Goal: Task Accomplishment & Management: Manage account settings

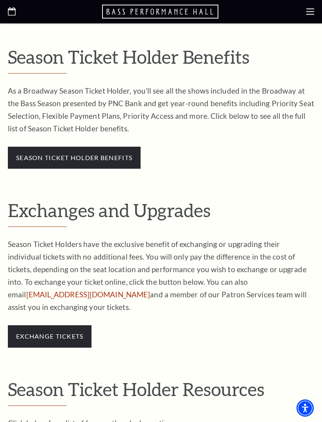
scroll to position [362, 0]
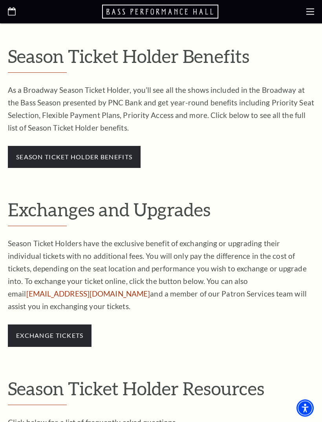
click at [127, 153] on link "season ticket holder benefits" at bounding box center [74, 156] width 116 height 7
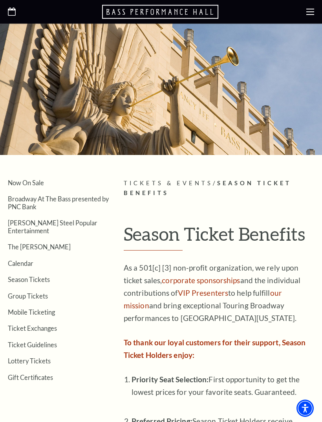
click at [313, 13] on icon at bounding box center [311, 12] width 8 height 8
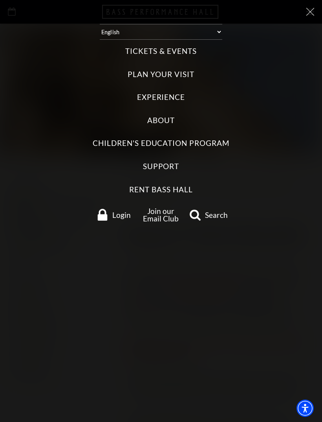
click at [173, 162] on label "Support" at bounding box center [161, 166] width 37 height 11
click at [0, 0] on input "Support" at bounding box center [0, 0] width 0 height 0
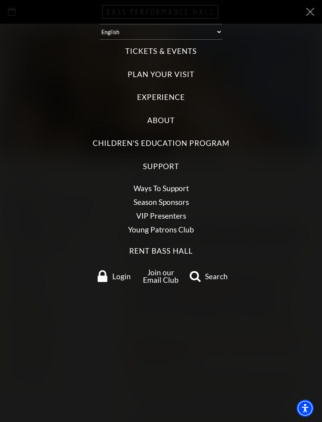
click at [177, 197] on link "Season Sponsors" at bounding box center [161, 201] width 55 height 9
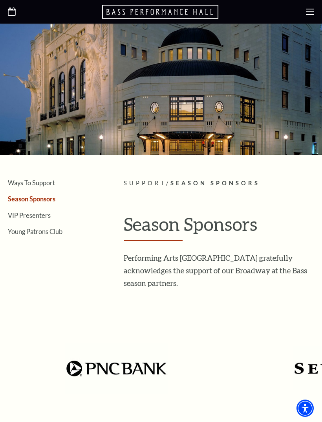
click at [313, 14] on use at bounding box center [311, 12] width 8 height 6
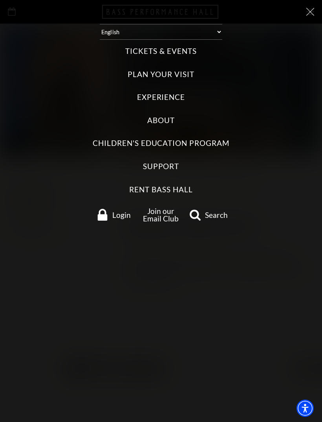
click at [174, 162] on label "Support" at bounding box center [161, 166] width 37 height 11
click at [0, 0] on input "Support" at bounding box center [0, 0] width 0 height 0
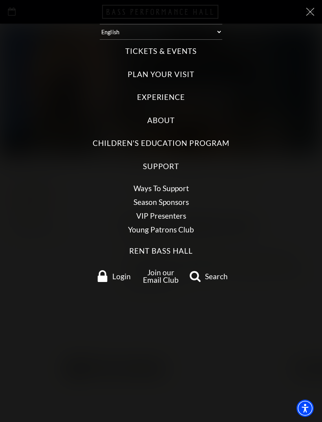
click at [175, 211] on link "VIP Presenters" at bounding box center [161, 215] width 50 height 9
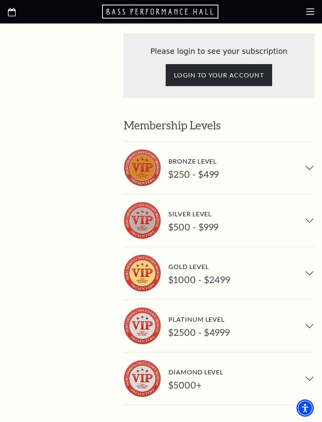
scroll to position [552, 0]
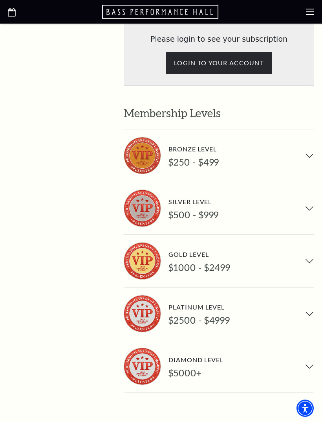
click at [310, 235] on button "Gold Level $1000 - $2499" at bounding box center [219, 261] width 191 height 52
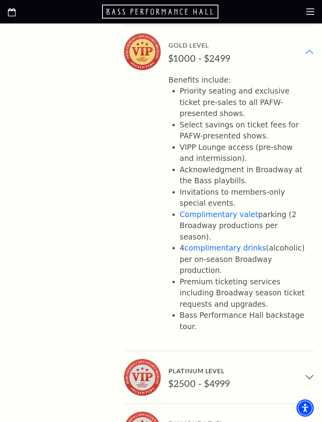
scroll to position [761, 0]
click at [238, 210] on link "Complimentary valet" at bounding box center [219, 214] width 79 height 9
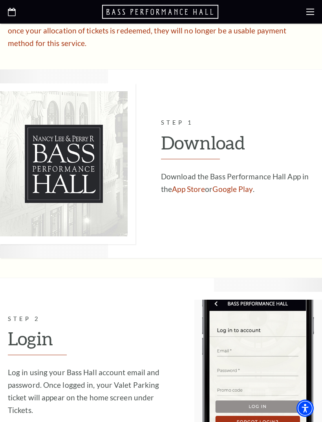
scroll to position [630, 0]
click at [198, 184] on link "App Store" at bounding box center [188, 188] width 33 height 9
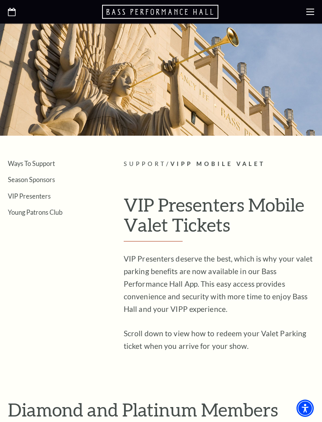
scroll to position [0, 0]
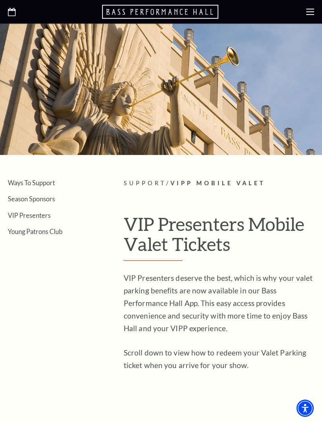
click at [310, 14] on icon at bounding box center [311, 12] width 8 height 8
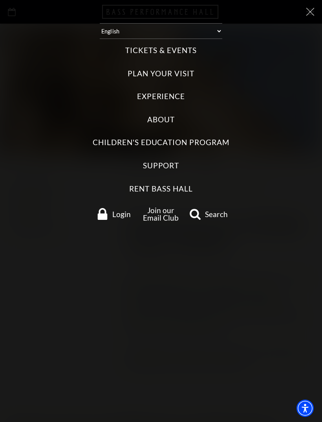
click at [111, 211] on link "Login" at bounding box center [113, 214] width 47 height 12
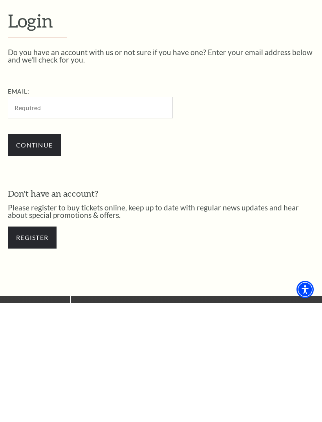
scroll to position [72, 0]
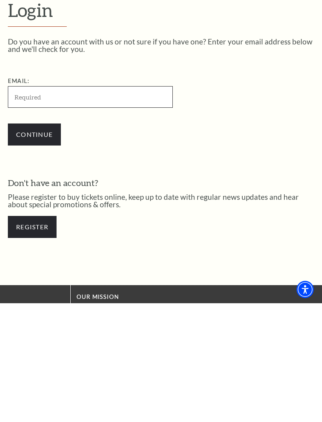
type input "[EMAIL_ADDRESS][DOMAIN_NAME]"
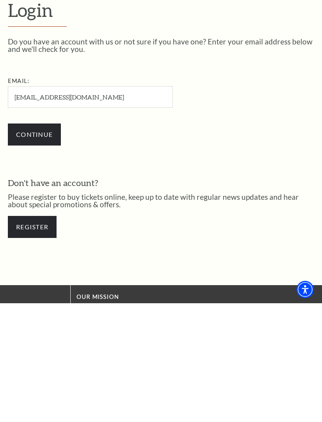
click at [34, 242] on input "Continue" at bounding box center [34, 253] width 53 height 22
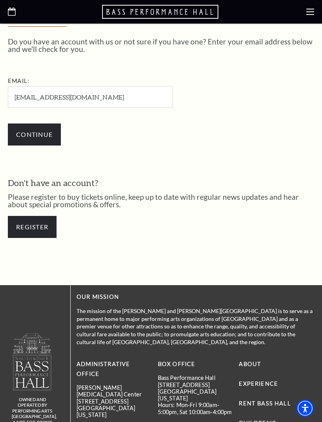
click at [42, 136] on input "Continue" at bounding box center [34, 134] width 53 height 22
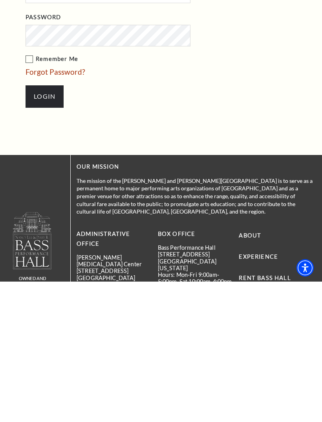
click at [52, 235] on input "Login" at bounding box center [45, 237] width 38 height 22
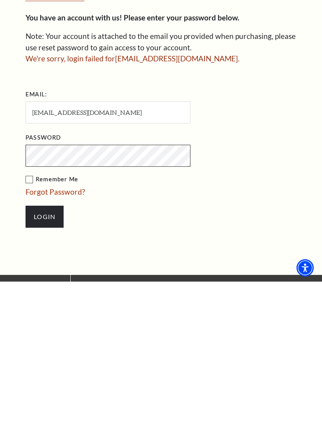
scroll to position [144, 0]
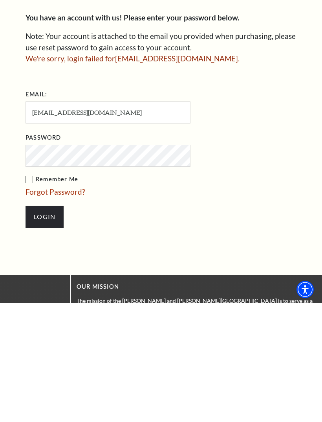
click at [44, 324] on input "Login" at bounding box center [45, 335] width 38 height 22
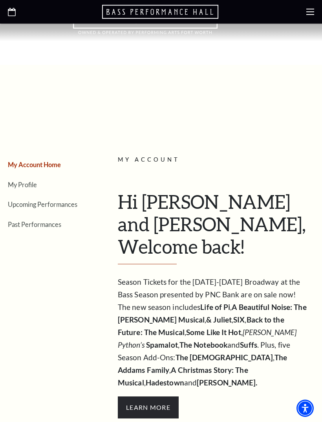
click at [35, 183] on link "My Profile" at bounding box center [22, 184] width 29 height 7
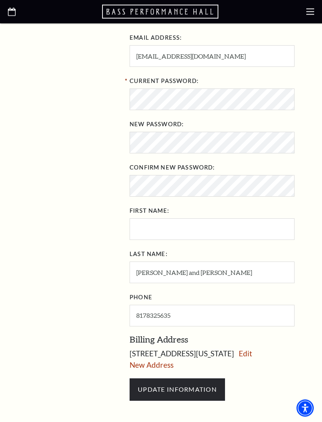
scroll to position [258, 0]
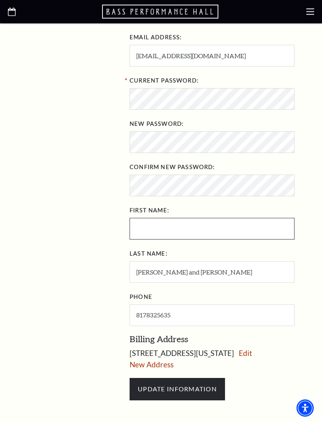
click at [154, 226] on input "First Name:" at bounding box center [212, 229] width 165 height 22
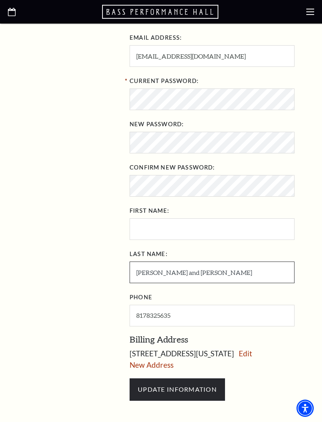
click at [199, 269] on input "Brenda and William Maxwell" at bounding box center [212, 272] width 165 height 22
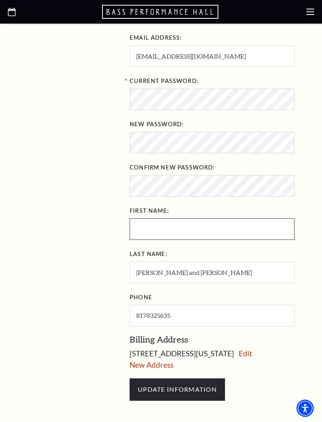
click at [158, 227] on input "First Name:" at bounding box center [212, 229] width 165 height 22
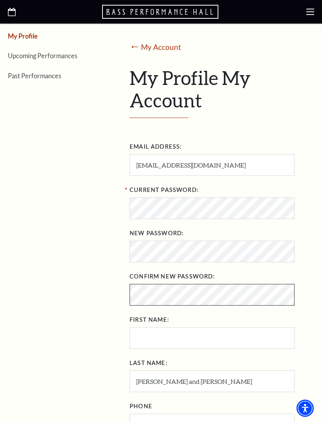
scroll to position [151, 0]
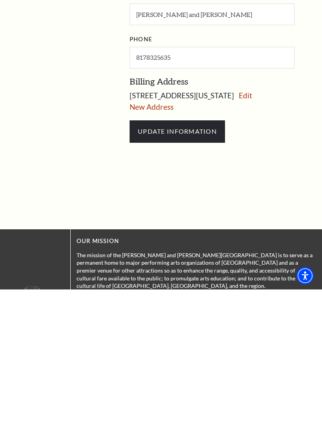
click at [205, 253] on input "UPDATE INFORMATION" at bounding box center [178, 264] width 96 height 22
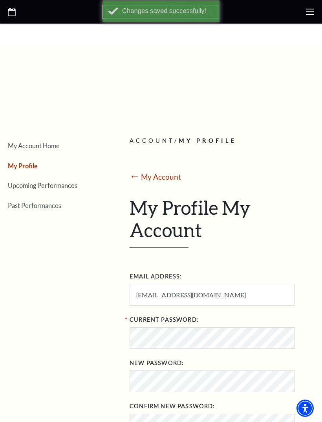
scroll to position [0, 0]
